Goal: Navigation & Orientation: Understand site structure

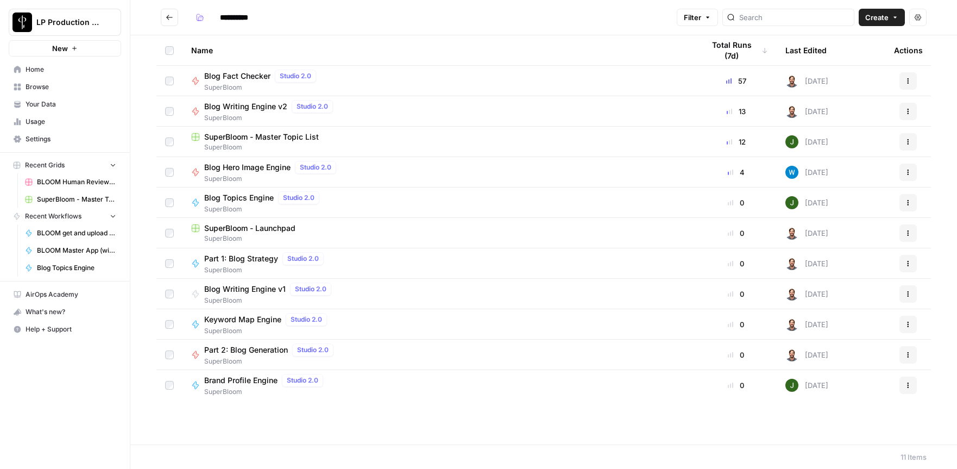
click at [35, 70] on span "Home" at bounding box center [71, 70] width 91 height 10
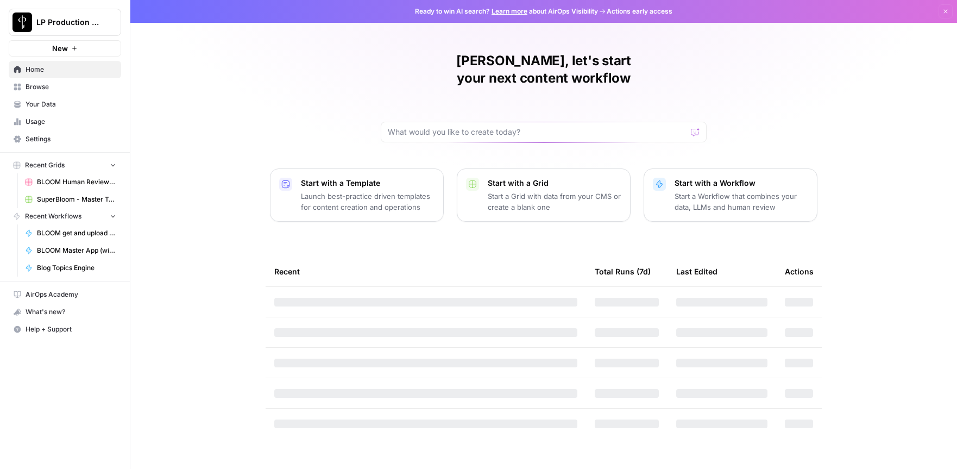
click at [35, 90] on span "Browse" at bounding box center [71, 87] width 91 height 10
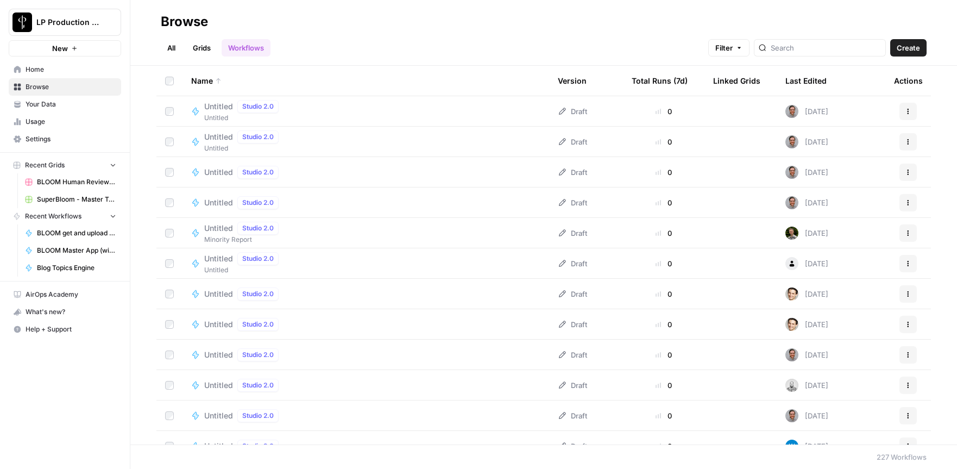
click at [204, 47] on link "Grids" at bounding box center [201, 47] width 31 height 17
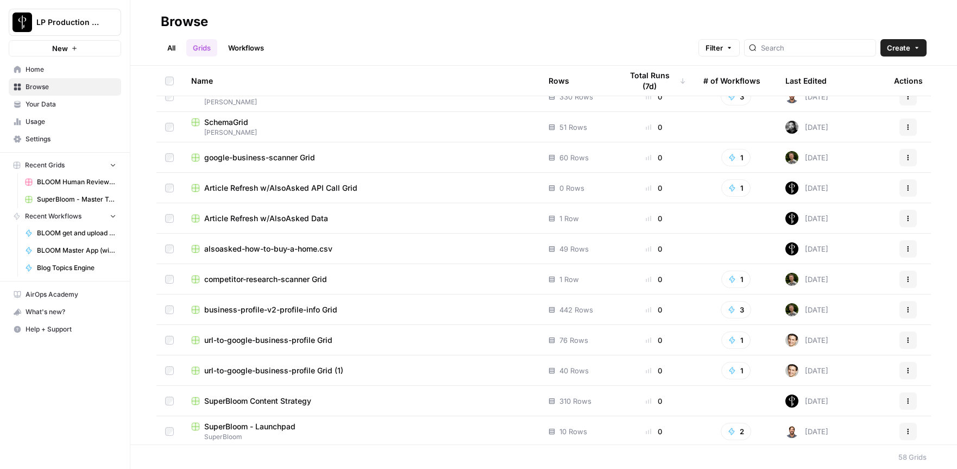
scroll to position [1415, 0]
